Goal: Information Seeking & Learning: Understand process/instructions

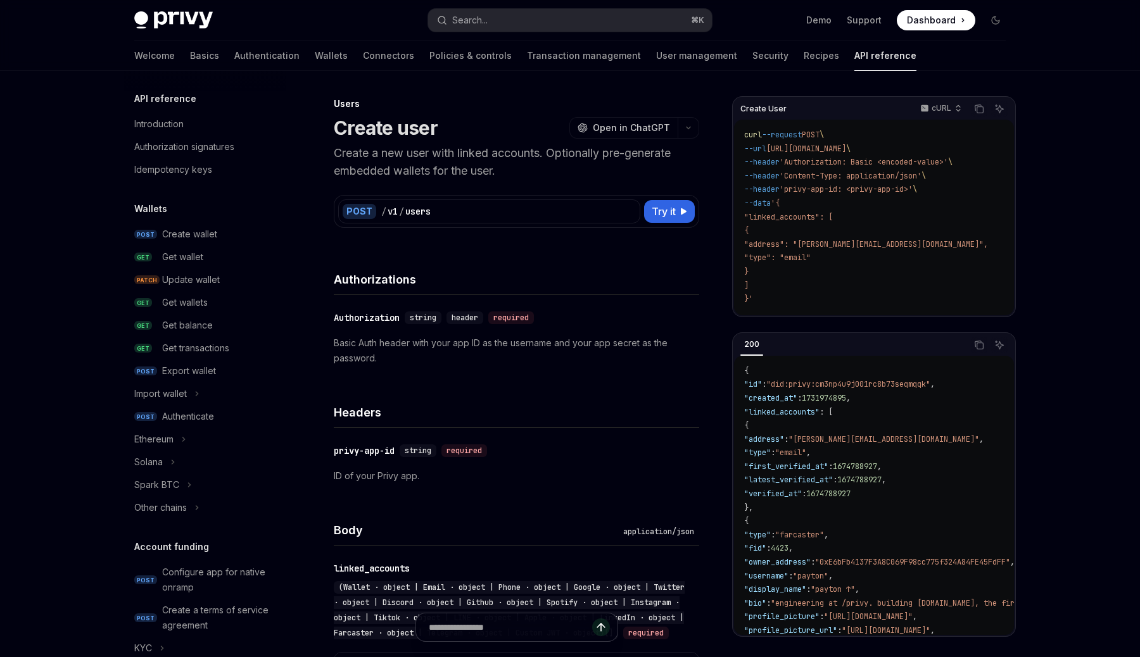
scroll to position [674, 0]
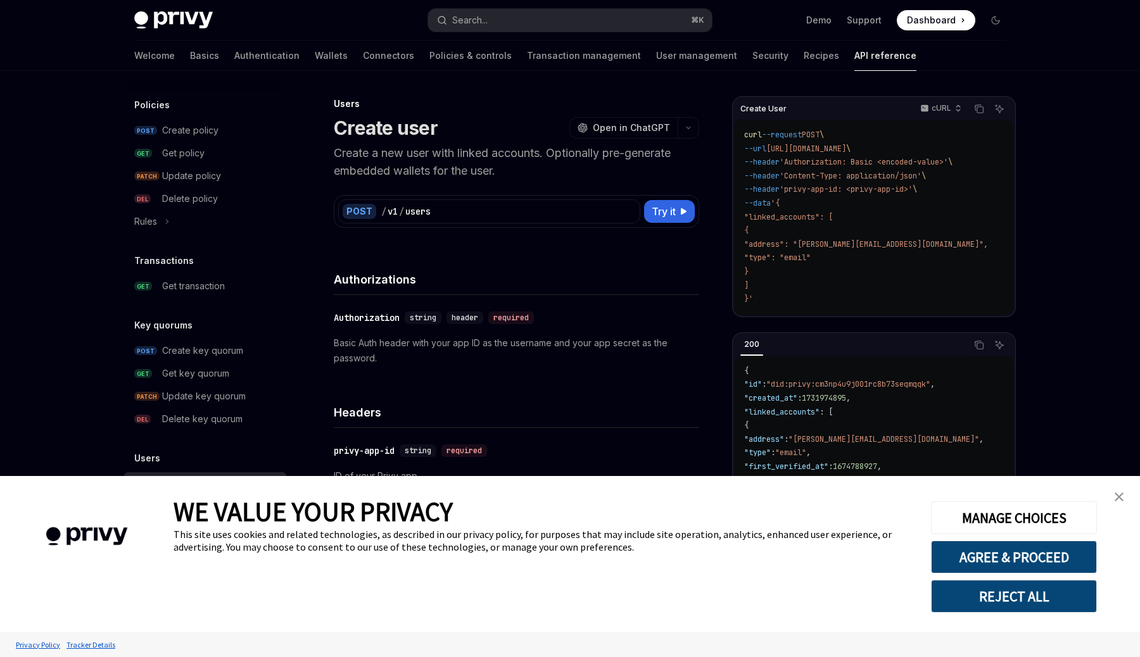
type textarea "*"
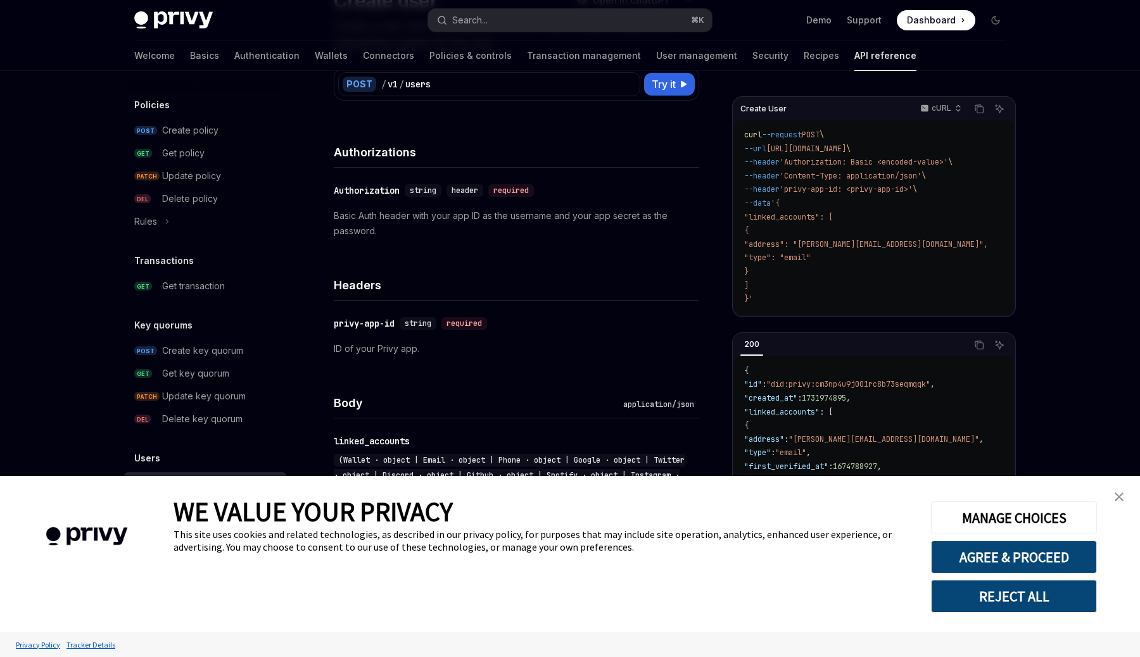
scroll to position [158, 0]
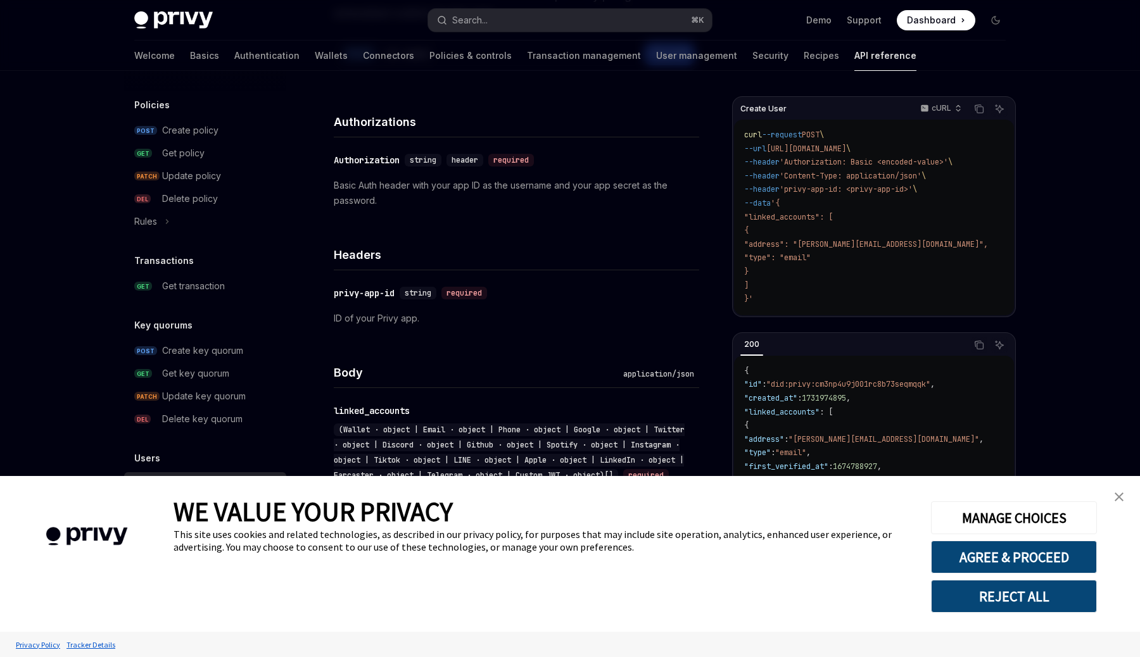
click at [1029, 591] on button "REJECT ALL" at bounding box center [1014, 596] width 166 height 33
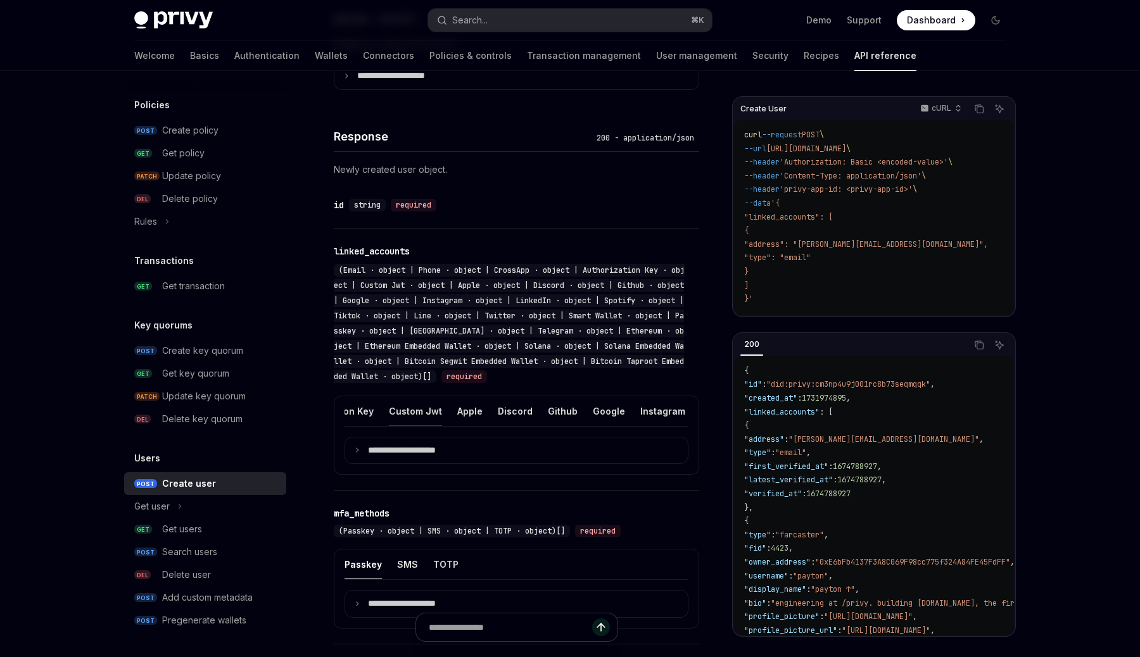
scroll to position [0, 195]
click at [414, 423] on div "Custom Jwt" at bounding box center [411, 411] width 53 height 30
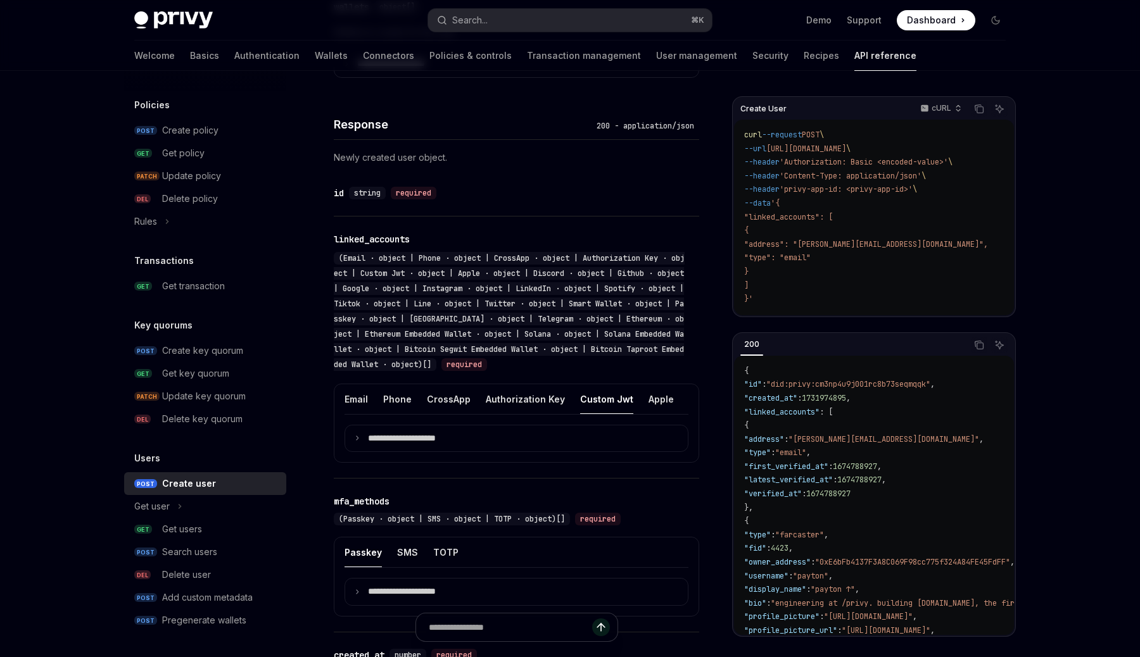
scroll to position [887, 0]
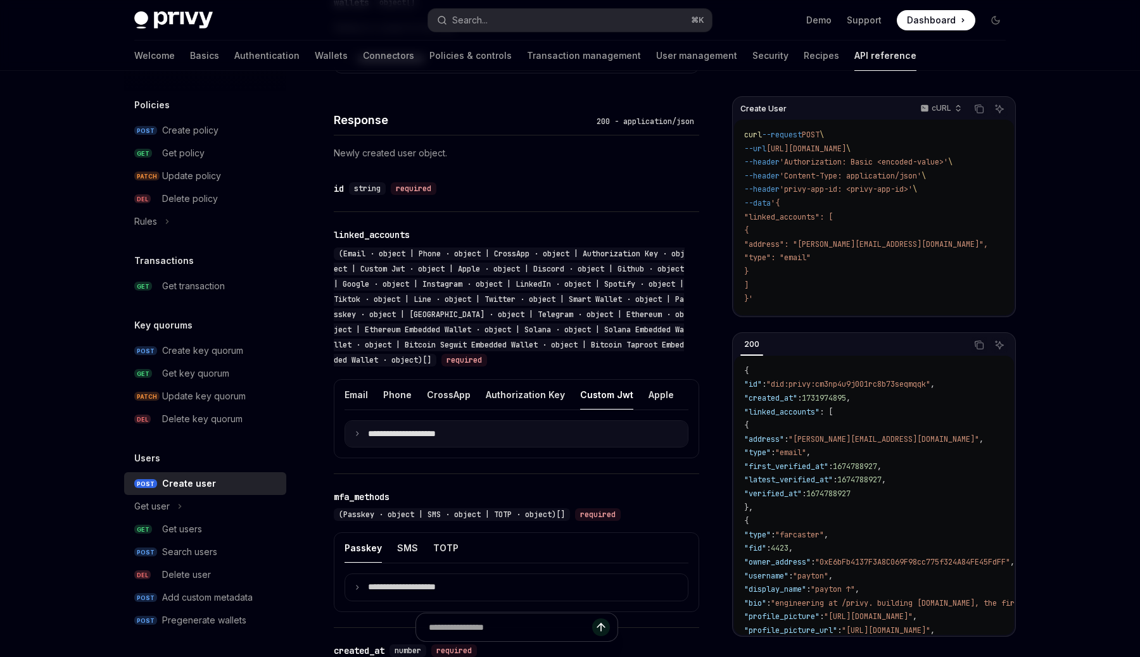
click at [446, 440] on p "**********" at bounding box center [412, 434] width 88 height 11
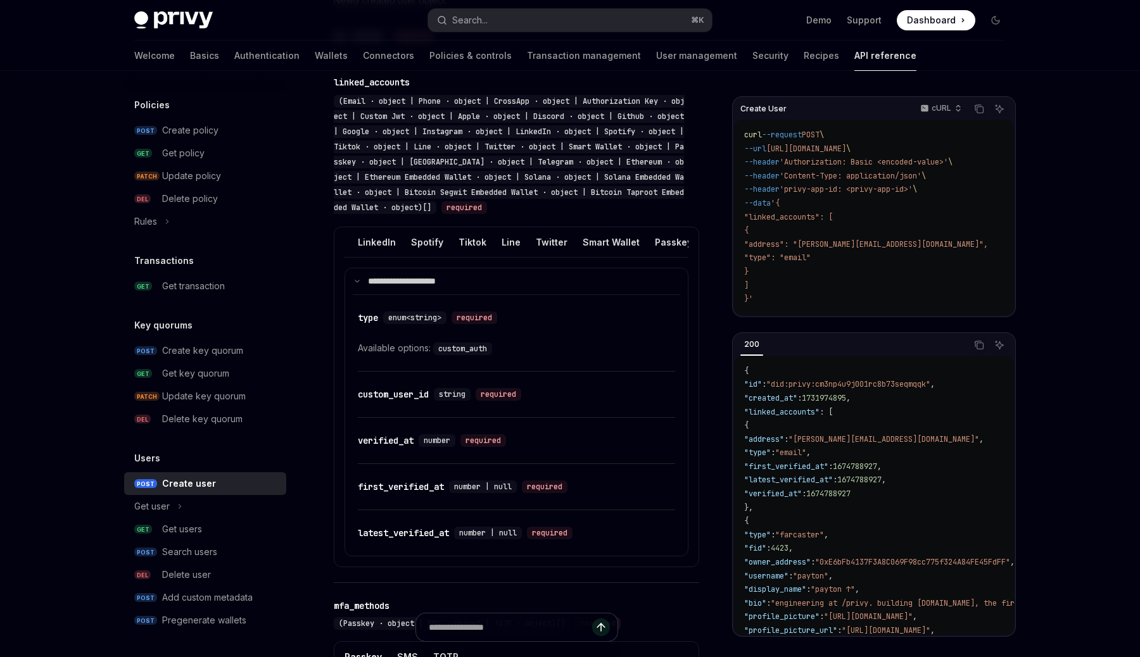
scroll to position [0, 536]
click at [500, 257] on div "Line" at bounding box center [509, 242] width 19 height 30
type textarea "*"
